Goal: Information Seeking & Learning: Learn about a topic

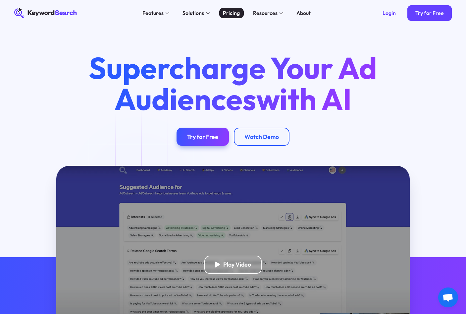
click at [234, 13] on div "Pricing" at bounding box center [231, 13] width 17 height 8
